Goal: Find contact information: Find contact information

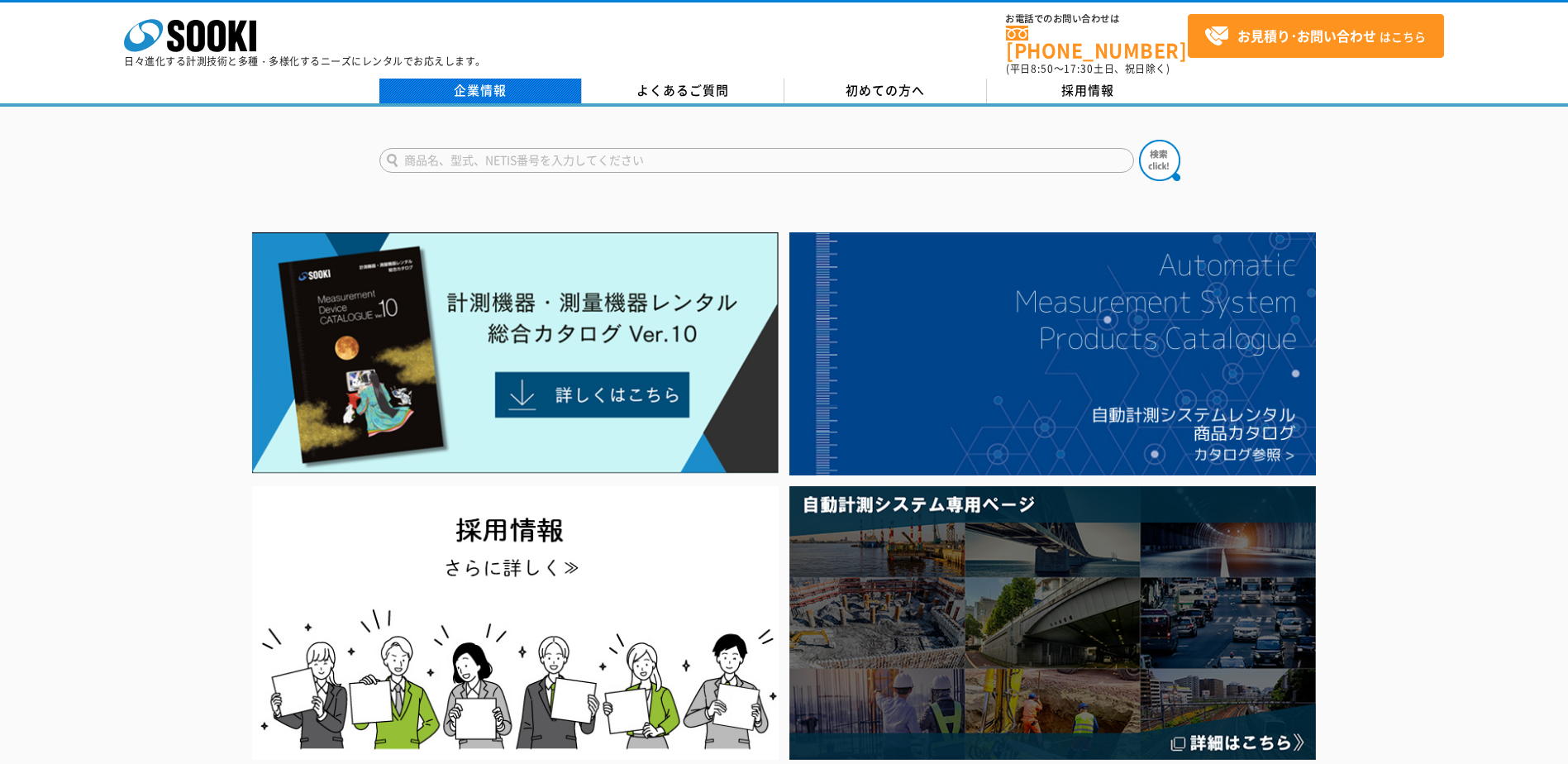
click at [485, 79] on link "企業情報" at bounding box center [480, 91] width 203 height 25
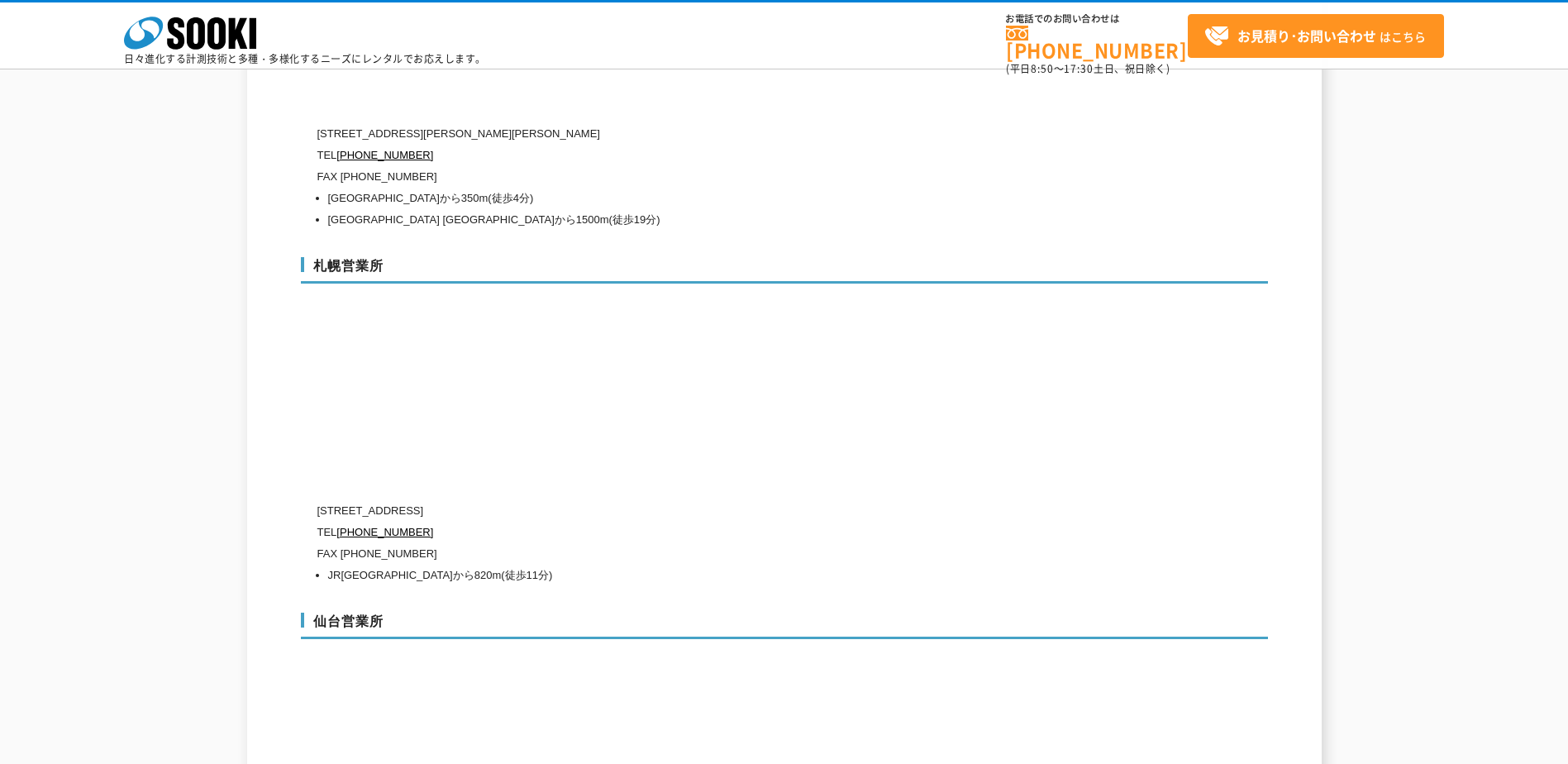
scroll to position [4627, 0]
drag, startPoint x: 390, startPoint y: 471, endPoint x: 572, endPoint y: 472, distance: 182.0
click at [572, 495] on p "〒006-0803 北海道札幌市手稲区新発寒三条1-10-8" at bounding box center [714, 506] width 794 height 21
copy p "北海道札幌市手稲区新発寒三条1-10-8"
